Goal: Information Seeking & Learning: Learn about a topic

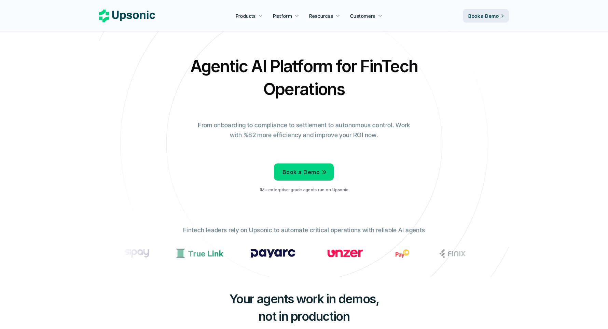
click at [203, 122] on p "From onboarding to compliance to settlement to autonomous control. Work with %8…" at bounding box center [304, 130] width 222 height 20
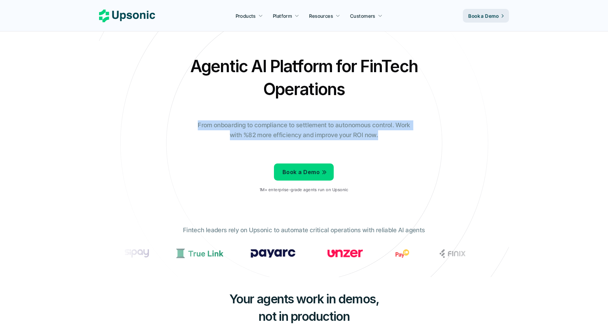
drag, startPoint x: 199, startPoint y: 122, endPoint x: 410, endPoint y: 145, distance: 212.3
click at [411, 145] on div "Agentic AI Platform for FinTech Operations From onboarding to compliance to set…" at bounding box center [304, 127] width 400 height 144
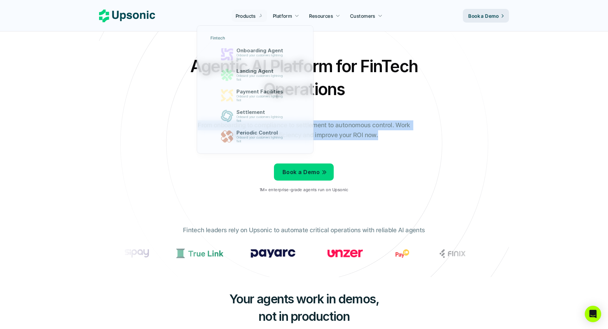
click at [258, 21] on div at bounding box center [256, 83] width 119 height 146
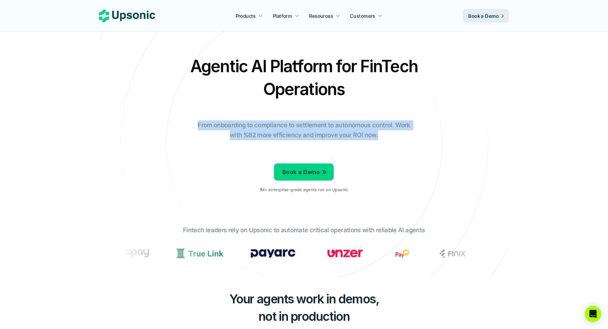
click at [250, 16] on p "Products" at bounding box center [246, 15] width 20 height 7
click at [245, 90] on h2 "Agentic AI Platform for FinTech Operations" at bounding box center [304, 78] width 239 height 46
click at [150, 121] on div "Agentic AI Platform for FinTech Operations From onboarding to compliance to set…" at bounding box center [304, 127] width 400 height 144
click at [262, 60] on h2 "Agentic AI Platform for FinTech Operations" at bounding box center [304, 78] width 239 height 46
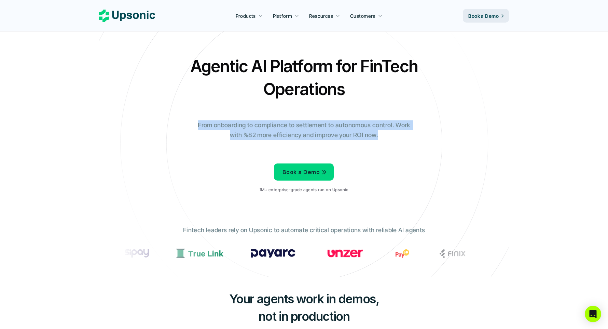
click at [166, 66] on div "Agentic AI Platform for FinTech Operations From onboarding to compliance to set…" at bounding box center [304, 127] width 400 height 144
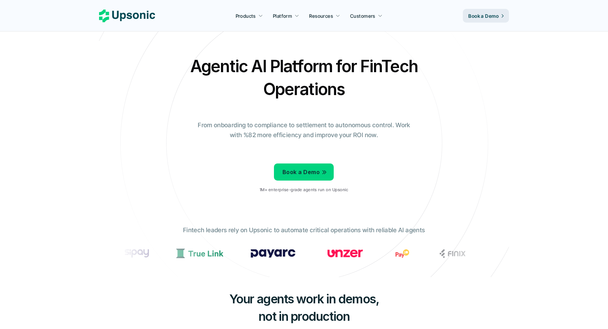
click at [203, 100] on h2 "Agentic AI Platform for FinTech Operations" at bounding box center [304, 78] width 239 height 46
click at [236, 132] on p "From onboarding to compliance to settlement to autonomous control. Work with %8…" at bounding box center [304, 130] width 222 height 20
click at [129, 51] on icon at bounding box center [304, 143] width 459 height 459
click at [181, 49] on icon at bounding box center [303, 143] width 459 height 459
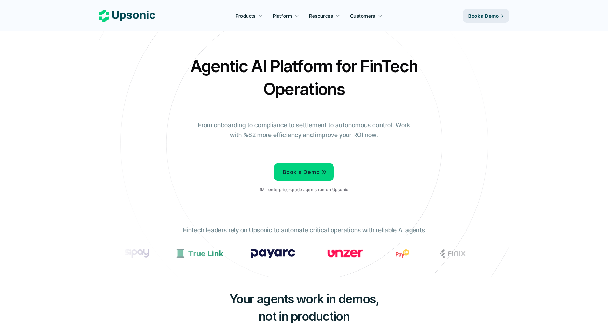
click at [191, 64] on h2 "Agentic AI Platform for FinTech Operations" at bounding box center [304, 78] width 239 height 46
click at [198, 104] on div "Agentic AI Platform for FinTech Operations From onboarding to compliance to set…" at bounding box center [304, 127] width 400 height 144
